Goal: Task Accomplishment & Management: Use online tool/utility

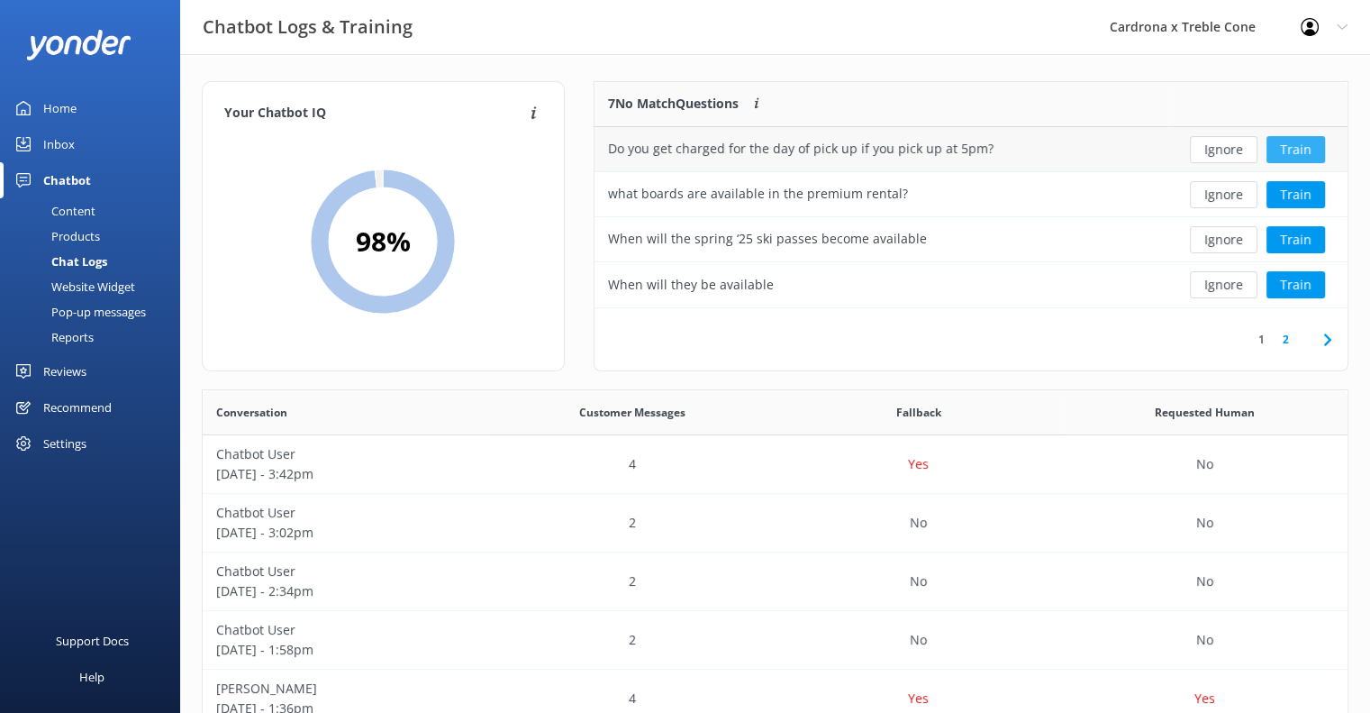
click at [1285, 143] on button "Train" at bounding box center [1296, 149] width 59 height 27
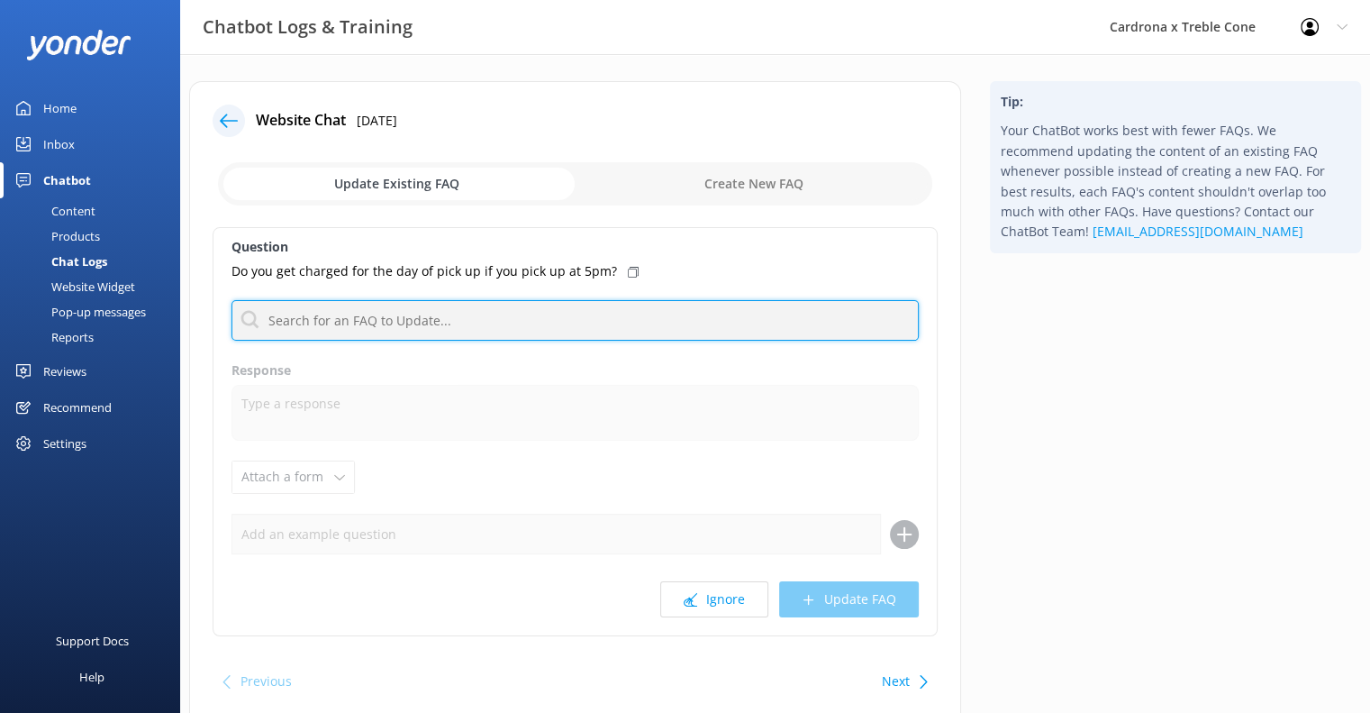
click at [337, 337] on input "text" at bounding box center [575, 320] width 687 height 41
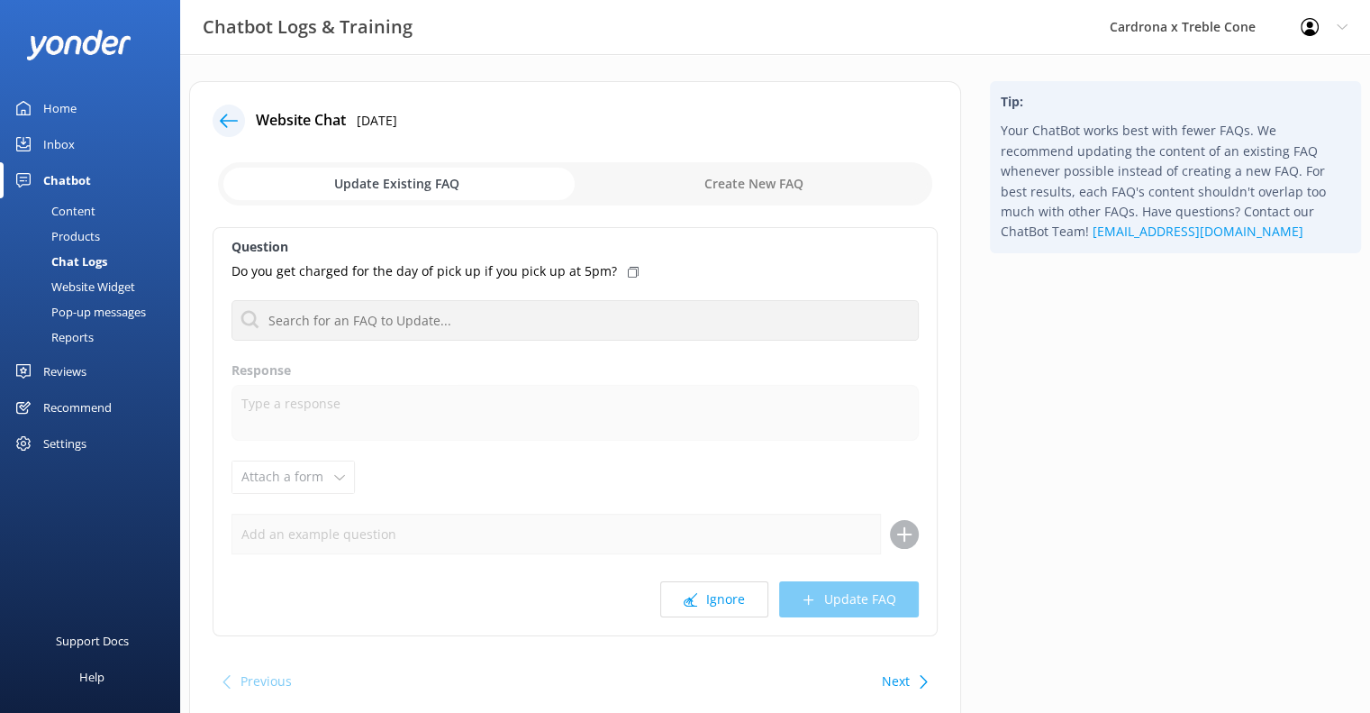
click at [52, 53] on img at bounding box center [79, 45] width 104 height 30
click at [214, 121] on div at bounding box center [229, 121] width 32 height 32
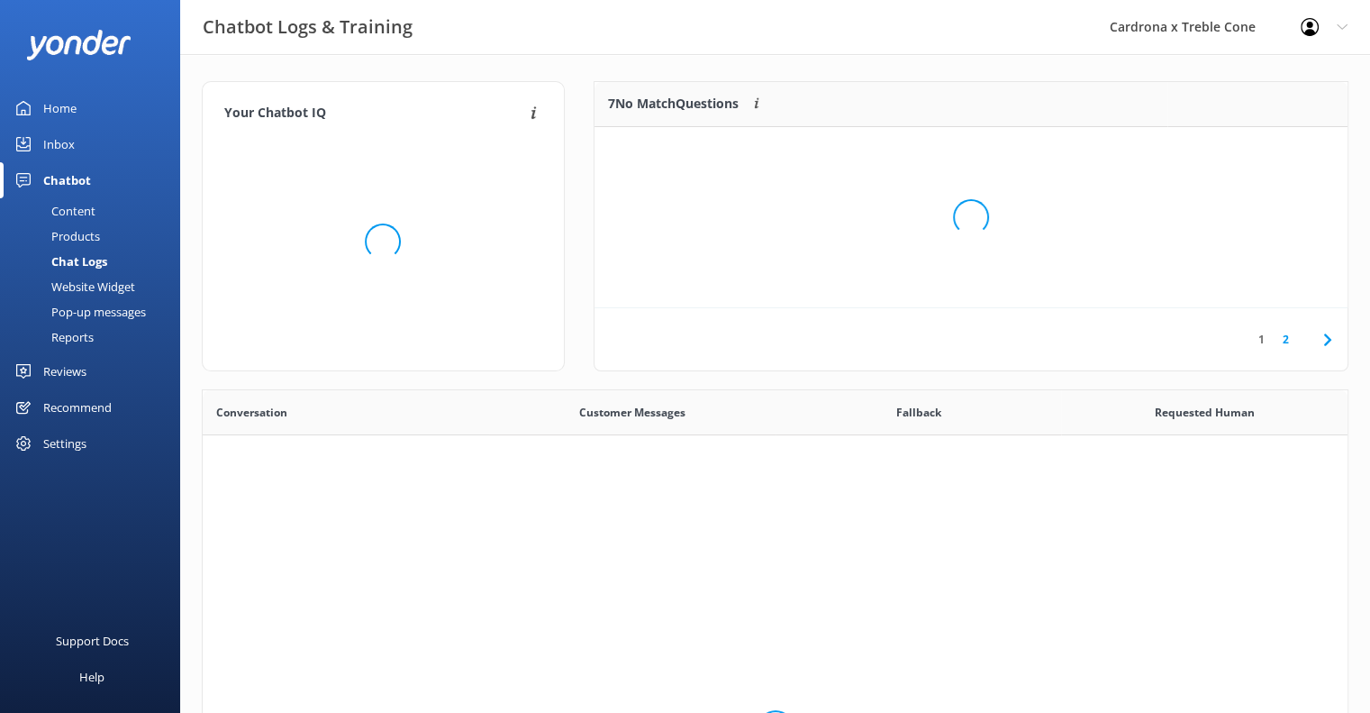
scroll to position [617, 1131]
